Goal: Task Accomplishment & Management: Manage account settings

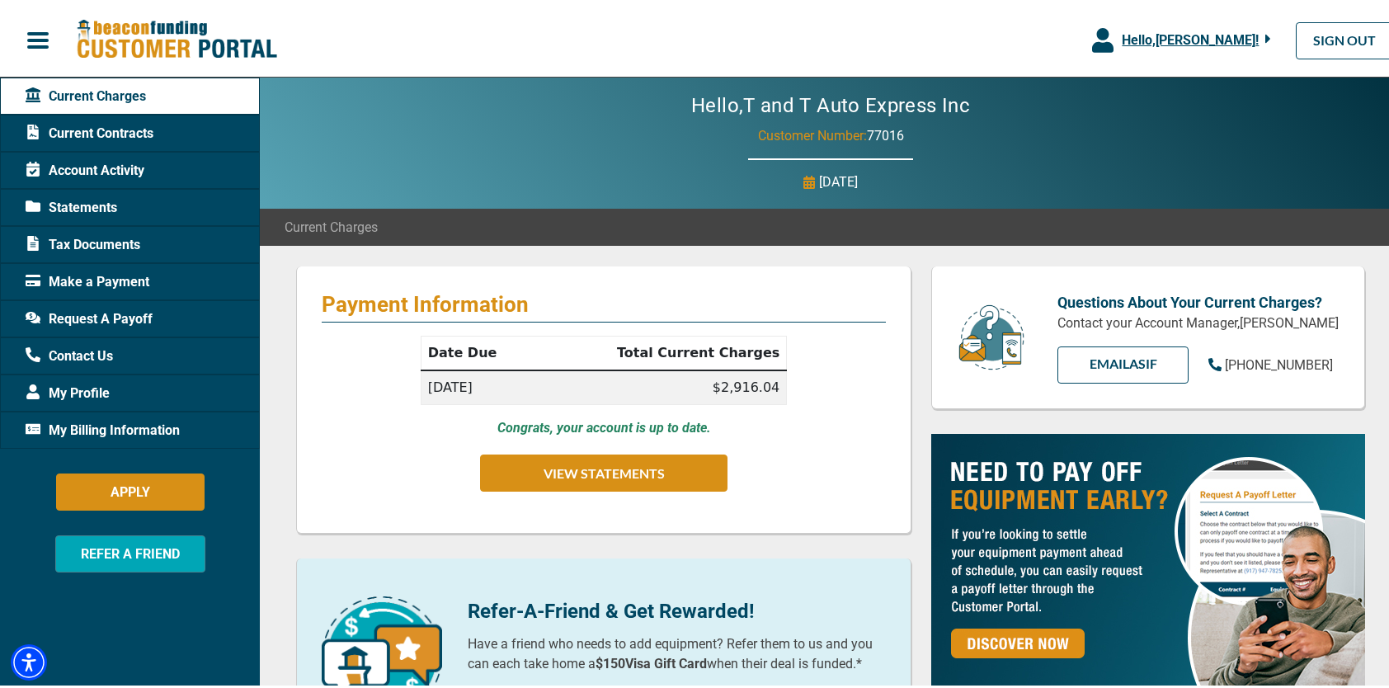
click at [125, 128] on span "Current Contracts" at bounding box center [90, 130] width 128 height 20
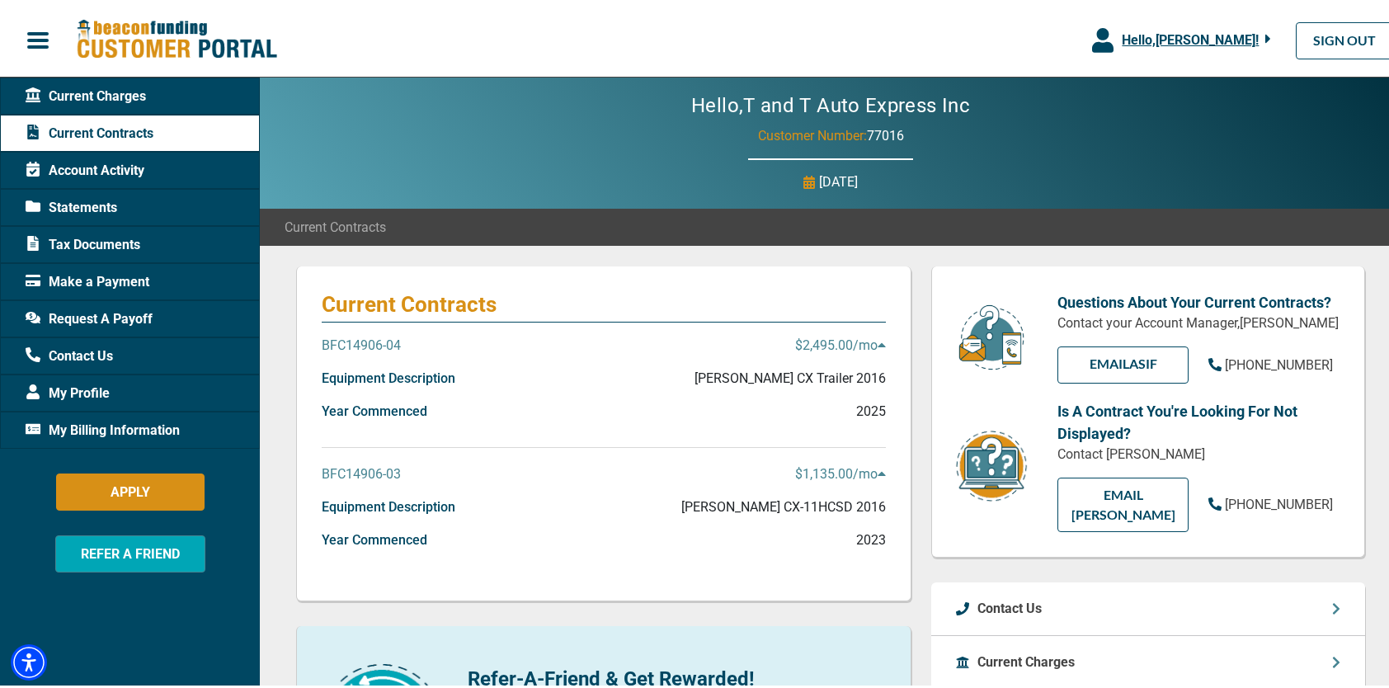
click at [878, 342] on icon at bounding box center [881, 342] width 7 height 4
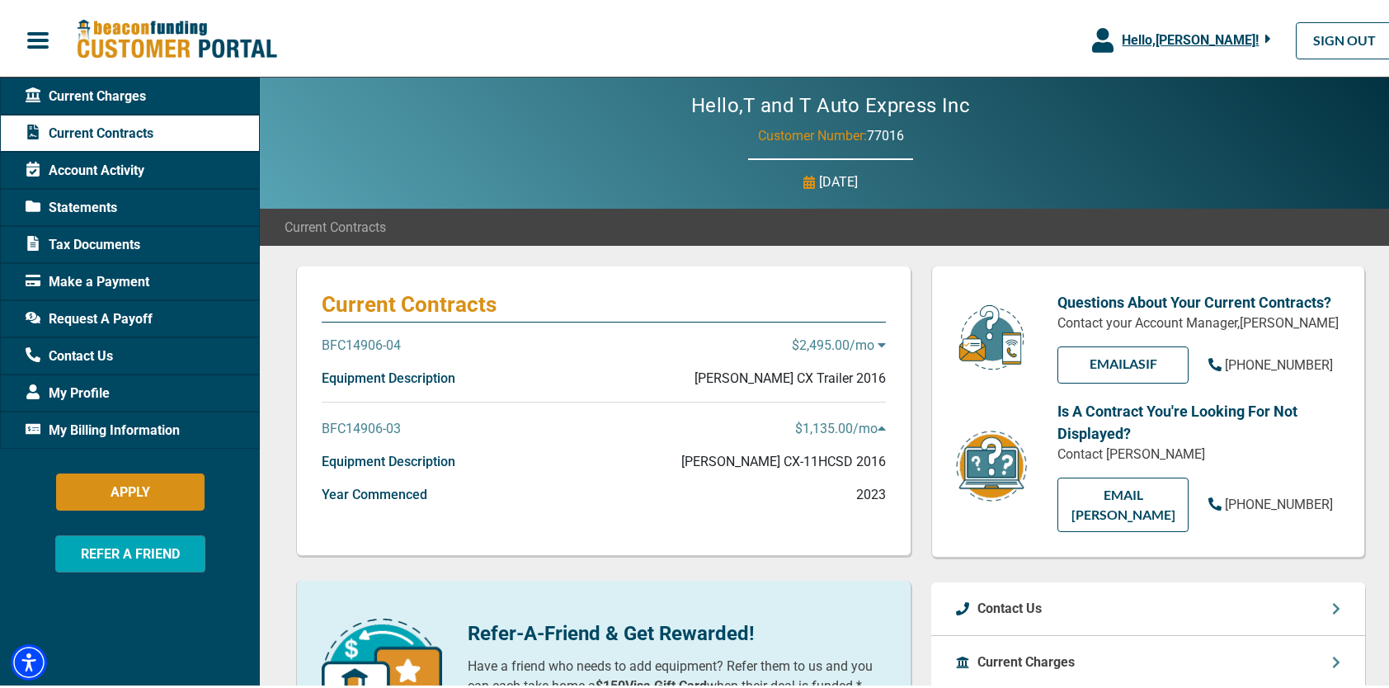
click at [878, 342] on icon at bounding box center [881, 342] width 7 height 4
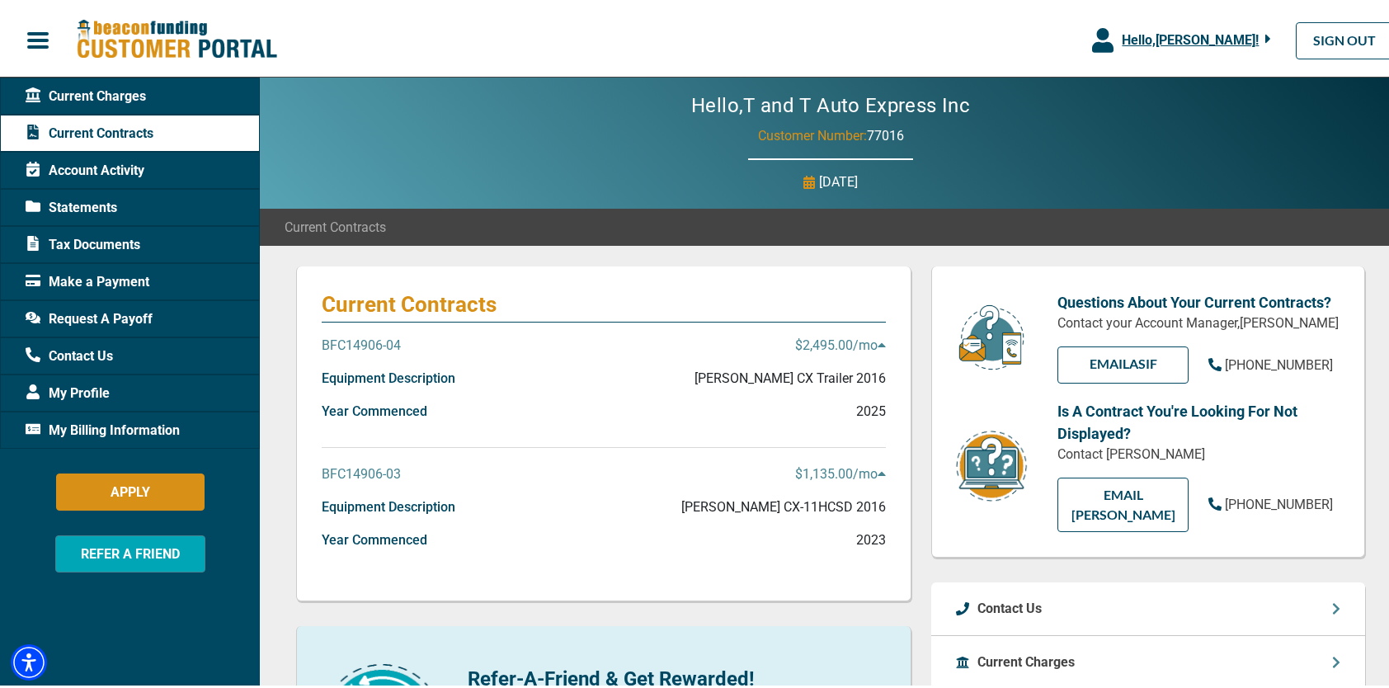
click at [875, 413] on p "2025" at bounding box center [871, 409] width 30 height 20
click at [137, 278] on span "Make a Payment" at bounding box center [88, 279] width 124 height 20
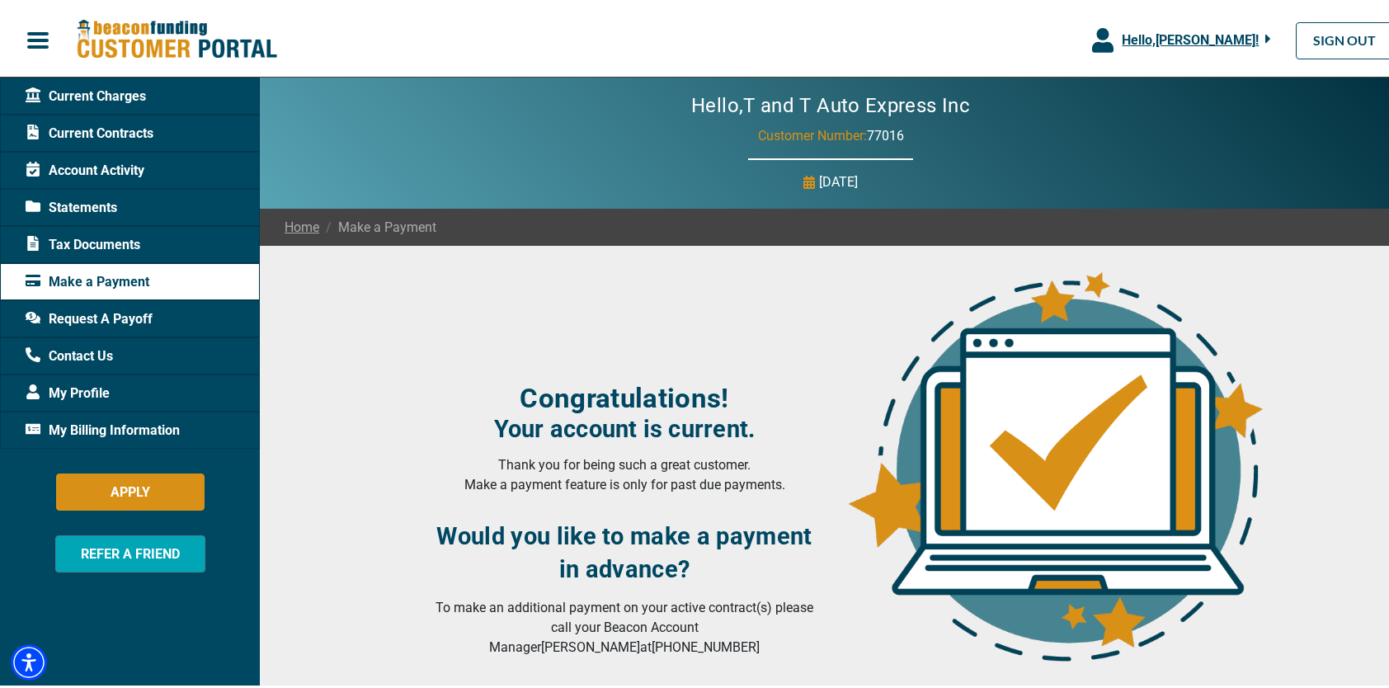
click at [76, 95] on span "Current Charges" at bounding box center [86, 93] width 120 height 20
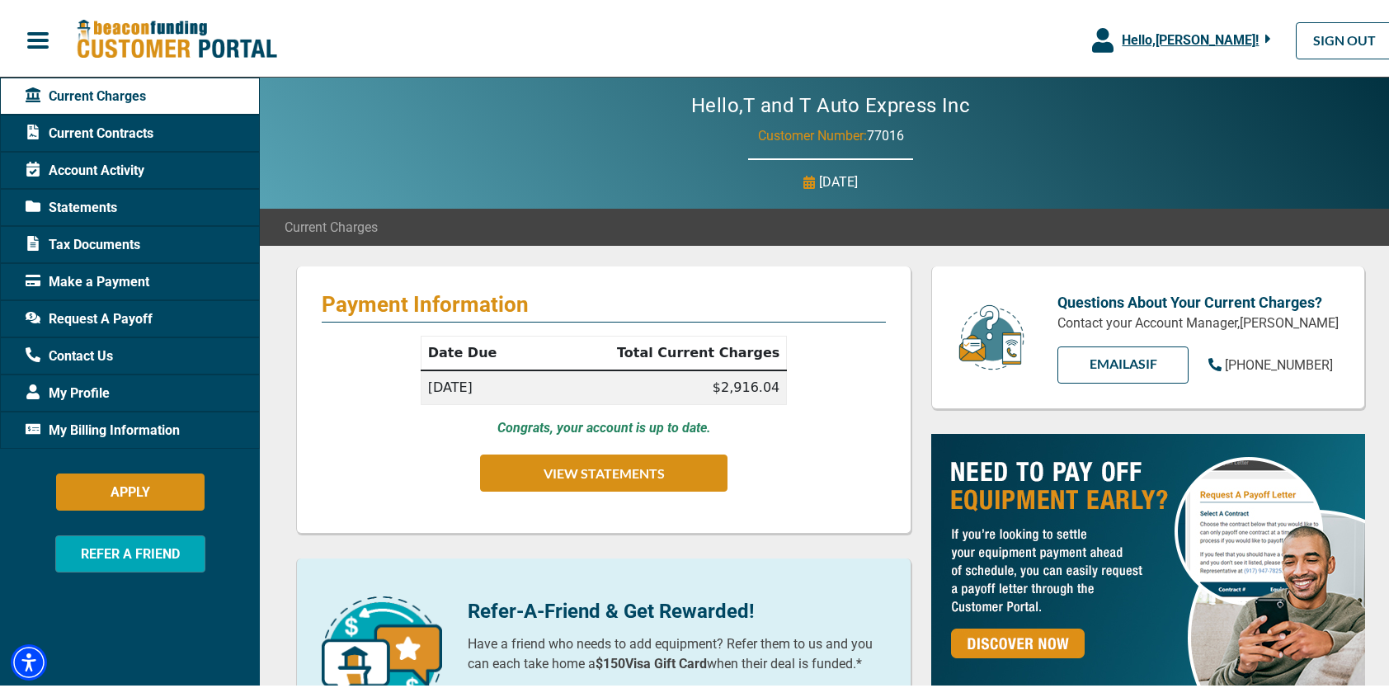
click at [97, 429] on span "My Billing Information" at bounding box center [103, 427] width 154 height 20
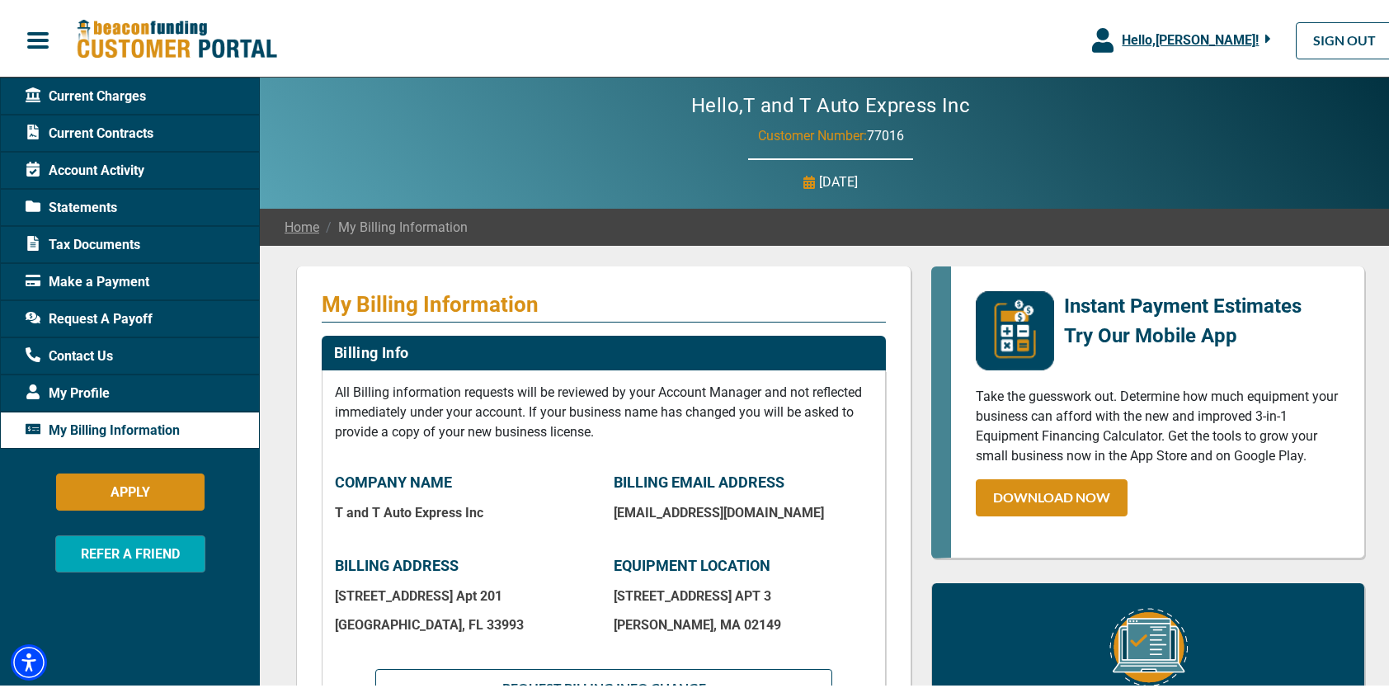
click at [76, 388] on span "My Profile" at bounding box center [68, 390] width 84 height 20
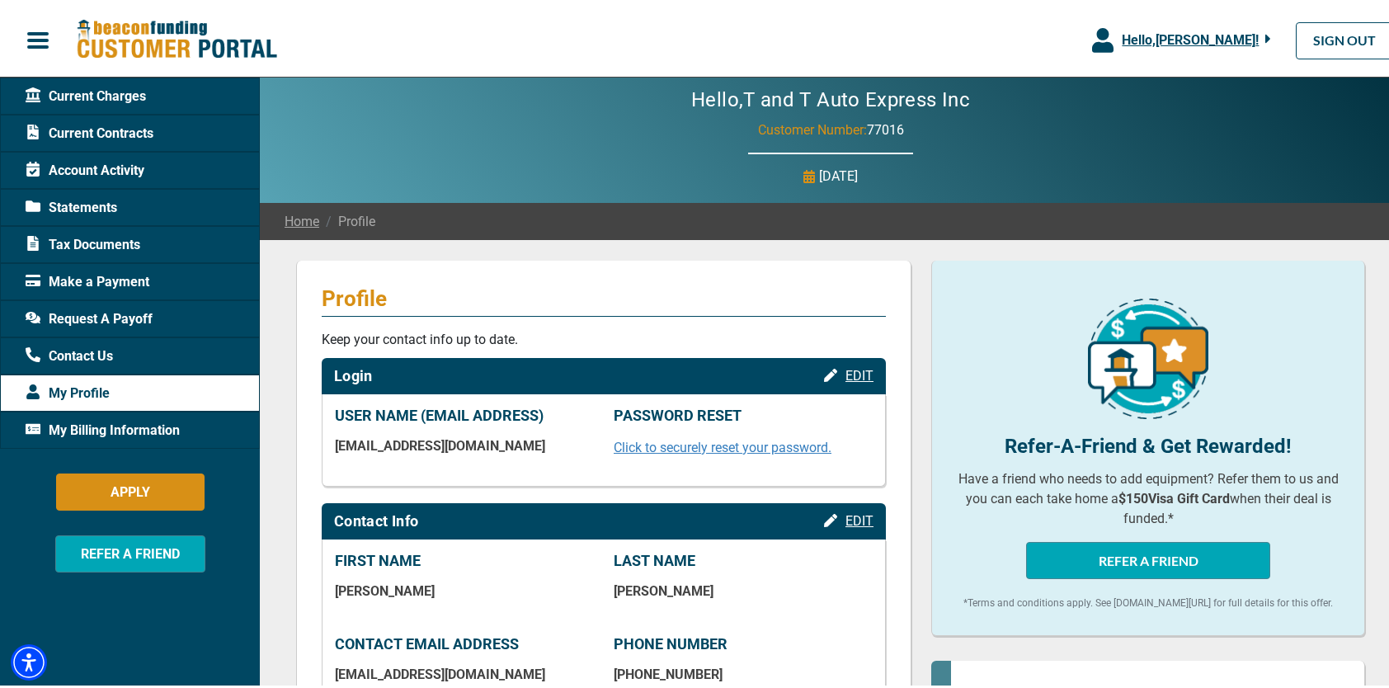
scroll to position [2, 0]
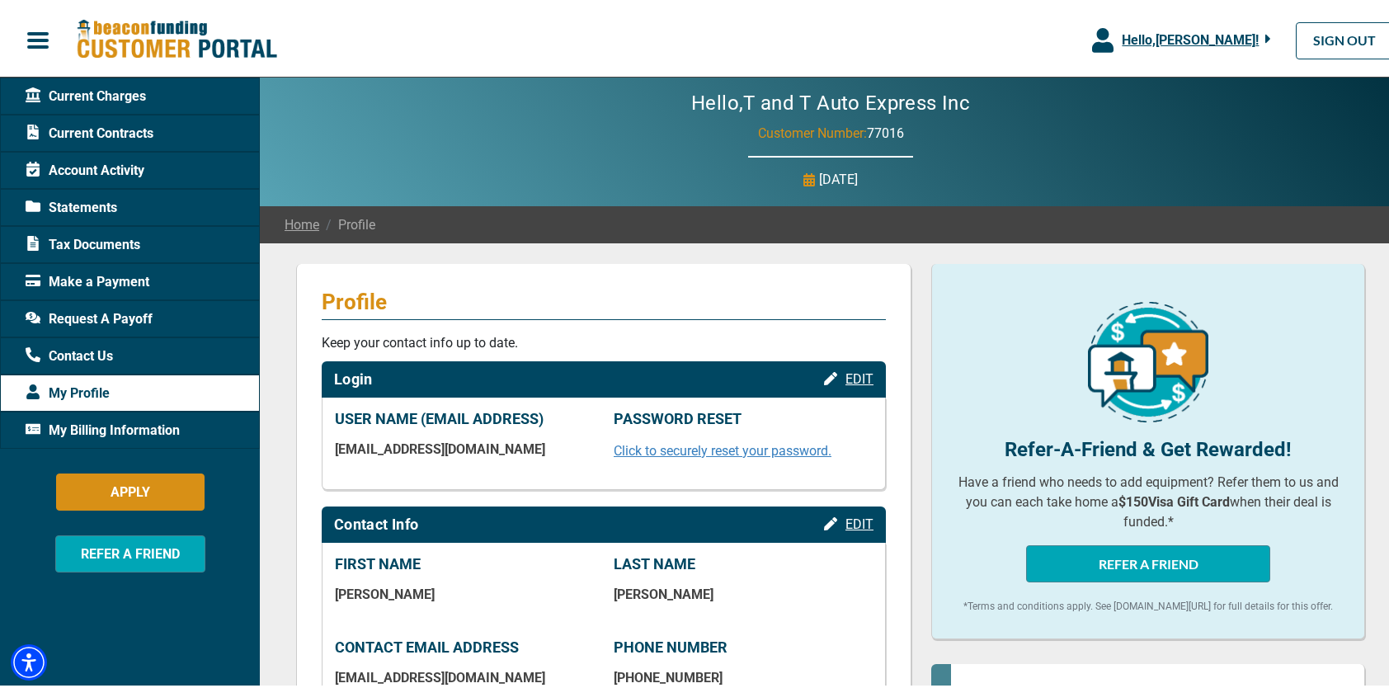
click at [1158, 35] on span "Hello, [PERSON_NAME] !" at bounding box center [1190, 37] width 137 height 16
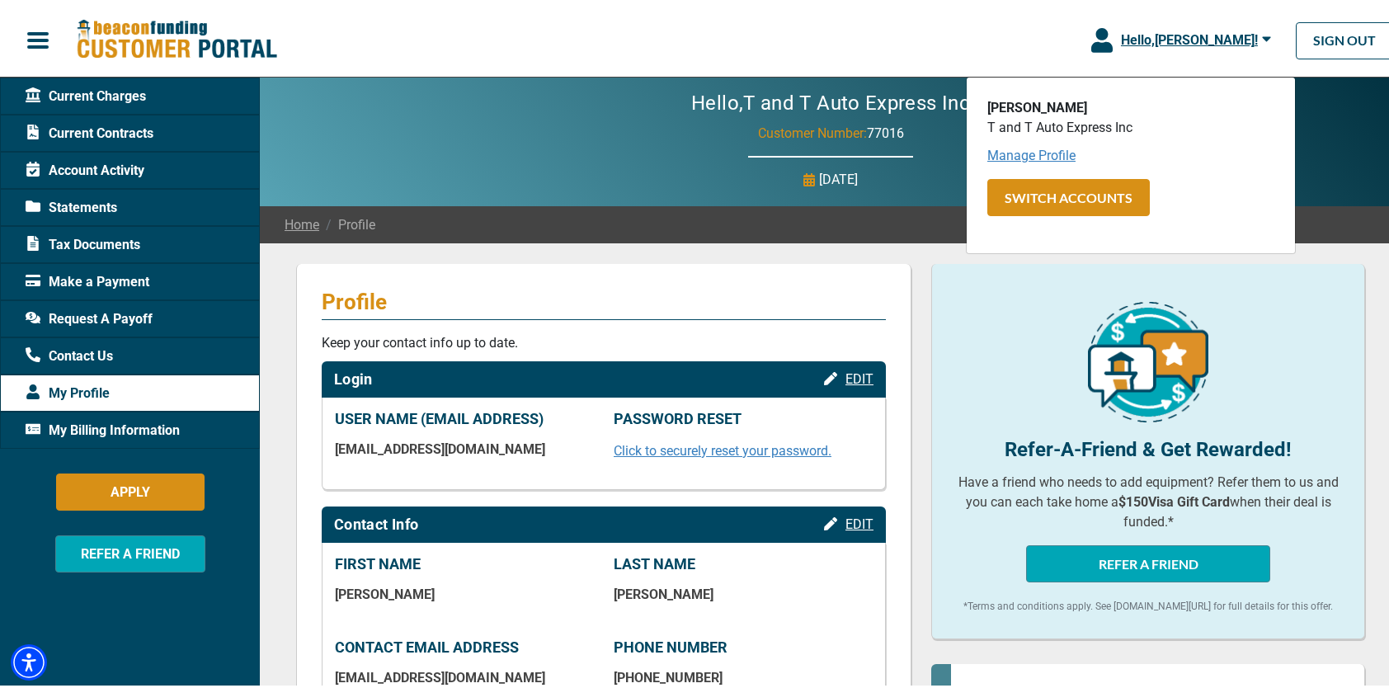
click at [1021, 149] on link "Manage Profile" at bounding box center [1032, 152] width 88 height 16
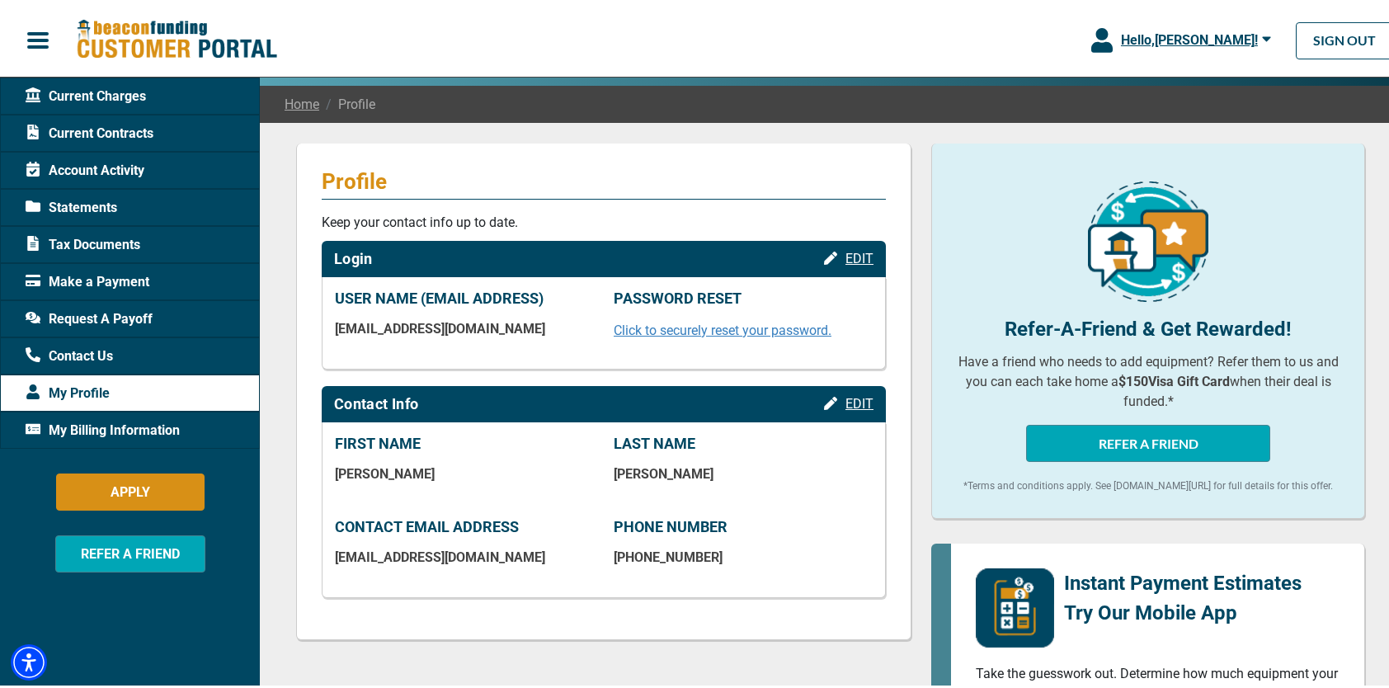
scroll to position [0, 0]
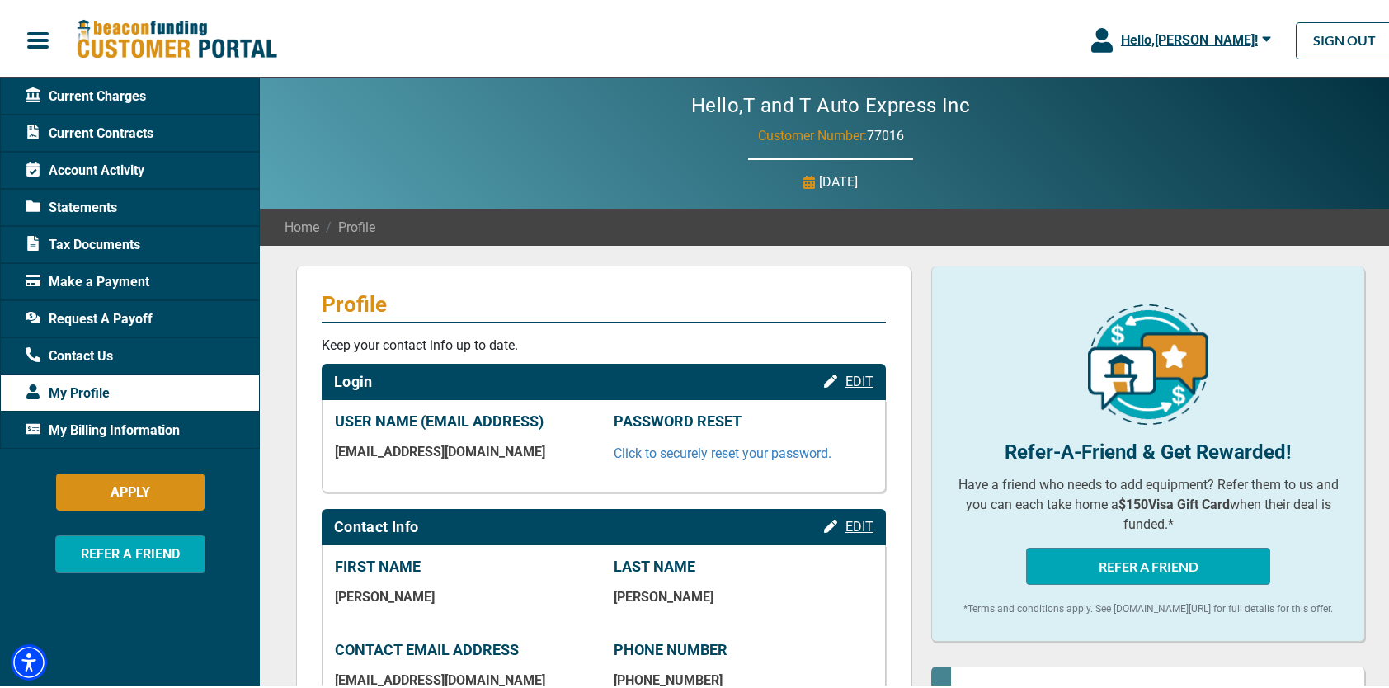
click at [102, 94] on span "Current Charges" at bounding box center [86, 93] width 120 height 20
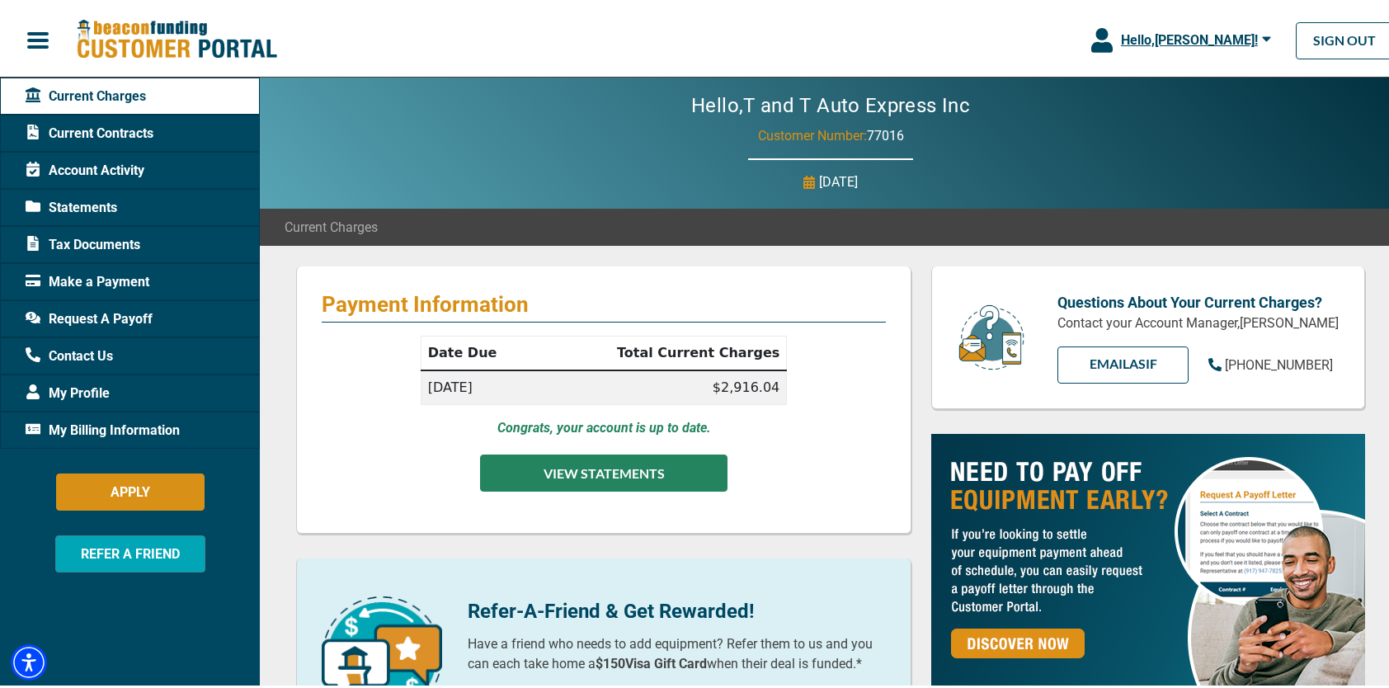
click at [615, 466] on button "VIEW STATEMENTS" at bounding box center [604, 469] width 248 height 37
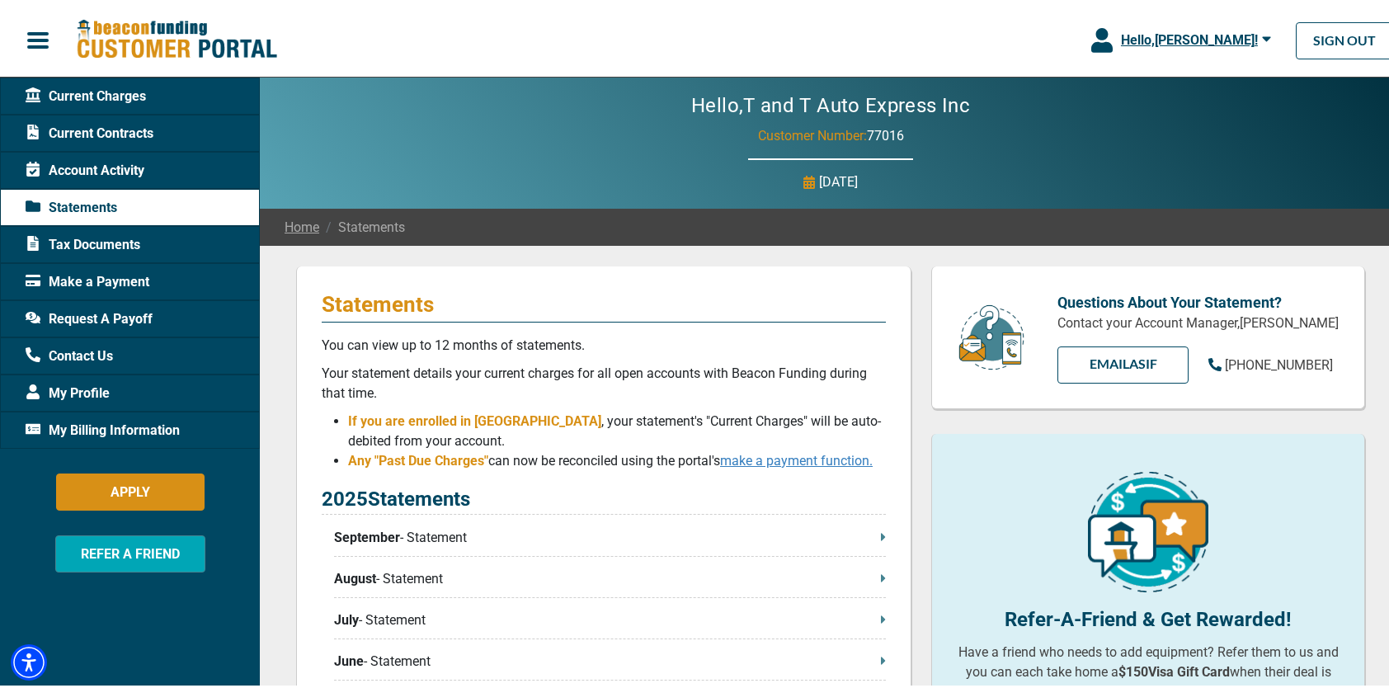
click at [800, 465] on link "make a payment function." at bounding box center [796, 458] width 153 height 16
